Goal: Task Accomplishment & Management: Use online tool/utility

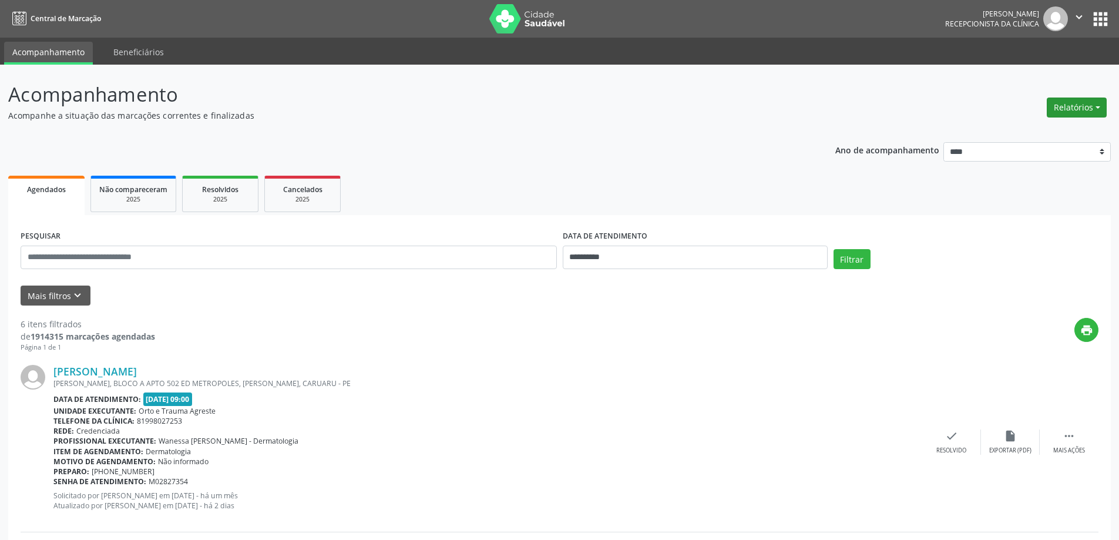
click at [1072, 108] on button "Relatórios" at bounding box center [1077, 108] width 60 height 20
click at [1005, 133] on link "Agendamentos" at bounding box center [1044, 133] width 126 height 16
select select "*"
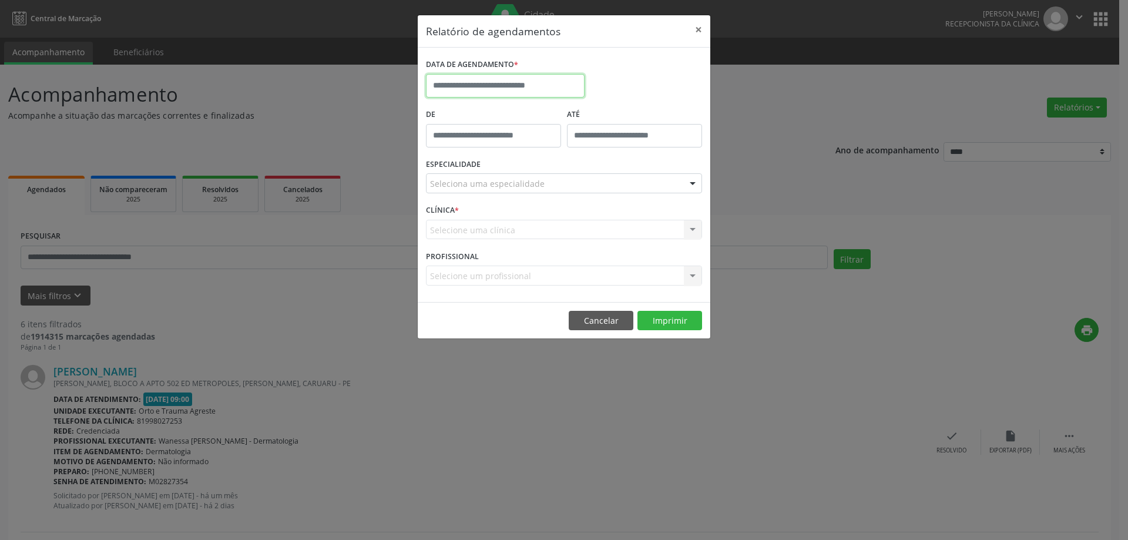
click at [477, 85] on input "text" at bounding box center [505, 86] width 159 height 24
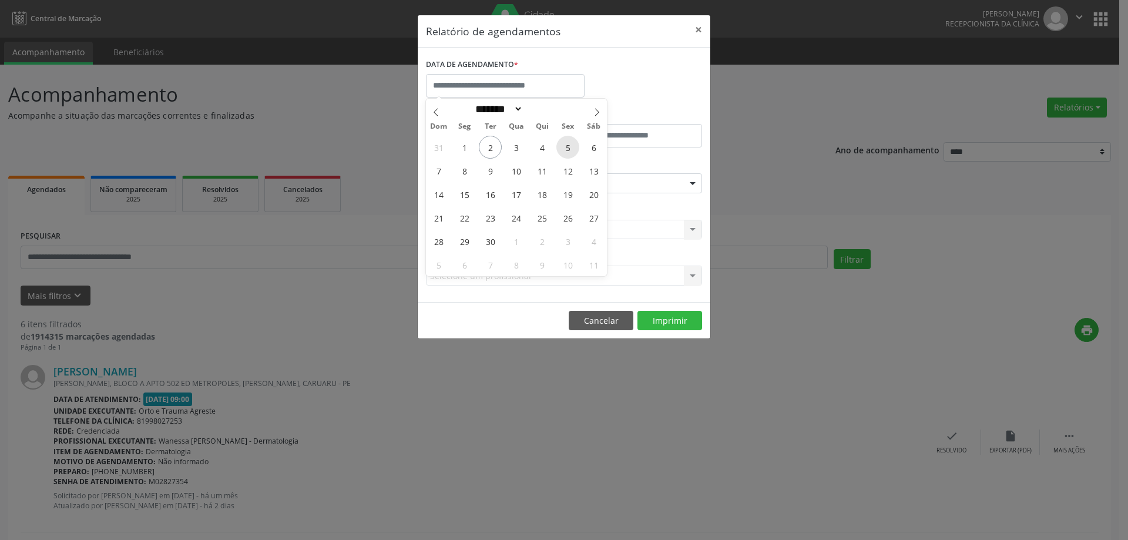
click at [571, 149] on span "5" at bounding box center [567, 147] width 23 height 23
type input "**********"
click at [571, 149] on span "5" at bounding box center [567, 147] width 23 height 23
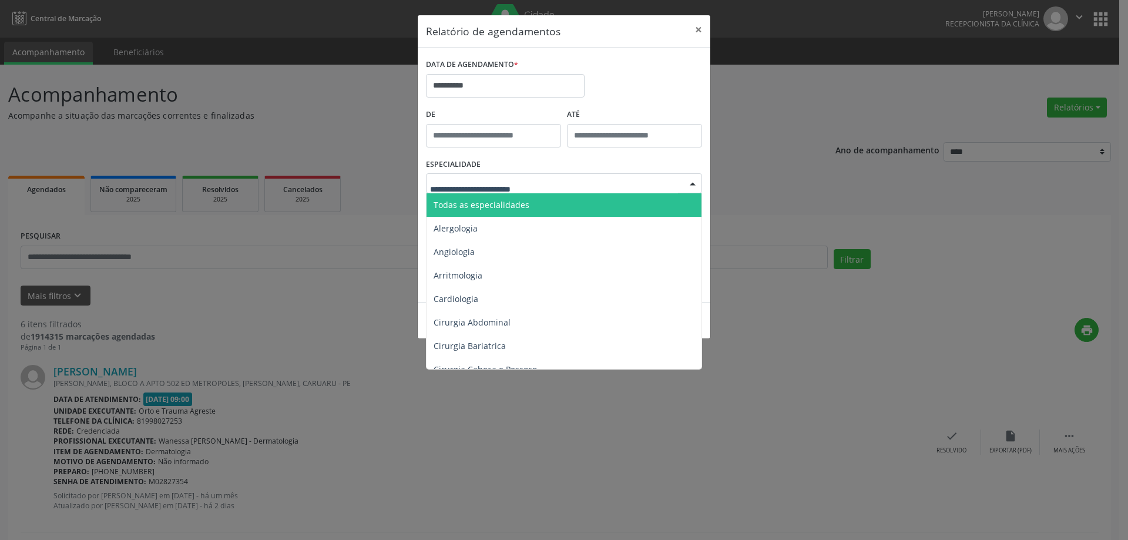
click at [489, 190] on div at bounding box center [564, 183] width 276 height 20
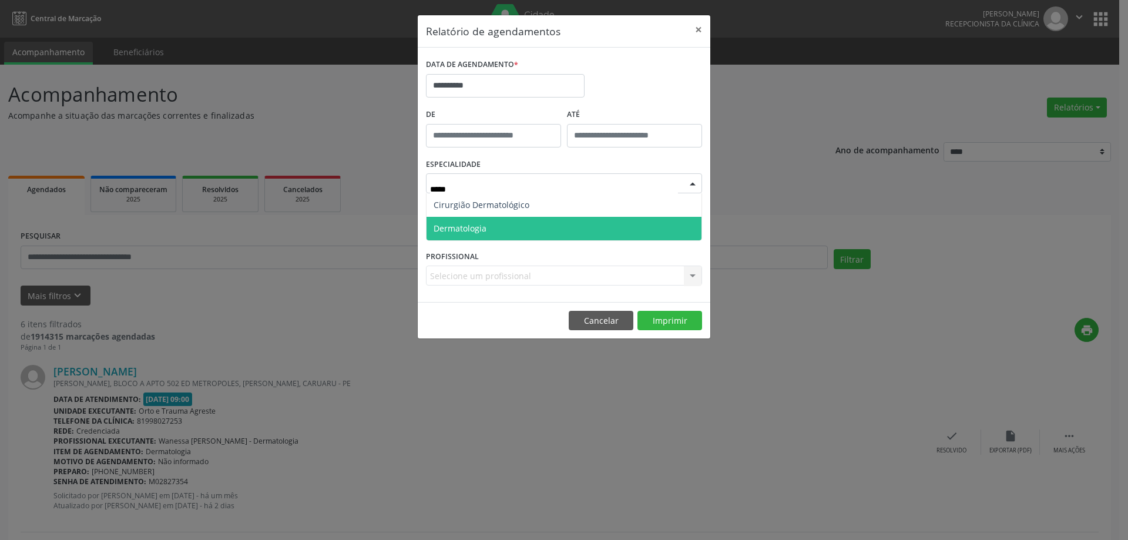
click at [490, 224] on span "Dermatologia" at bounding box center [564, 229] width 275 height 24
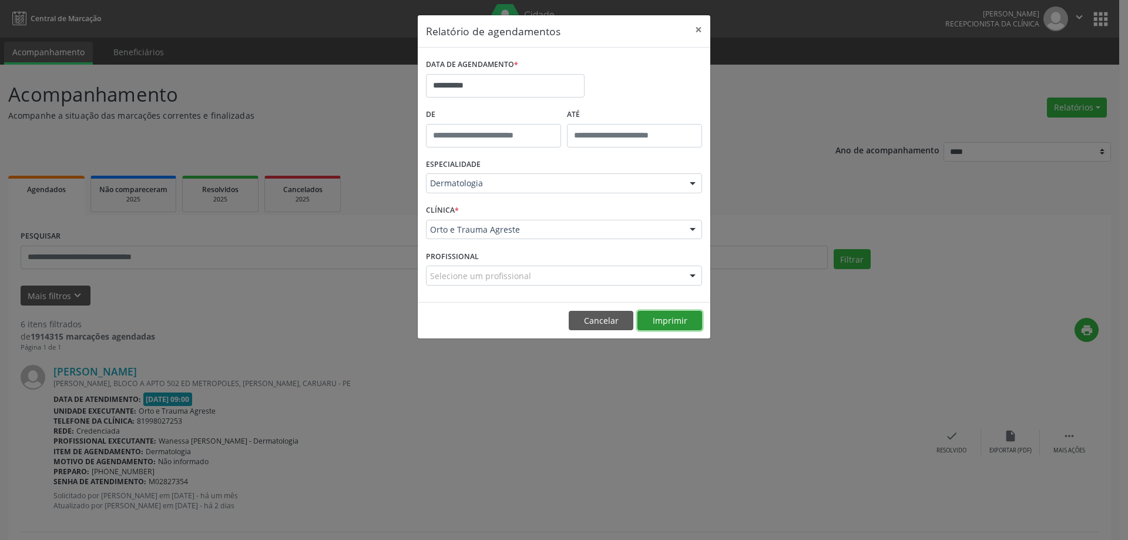
click at [683, 321] on button "Imprimir" at bounding box center [670, 321] width 65 height 20
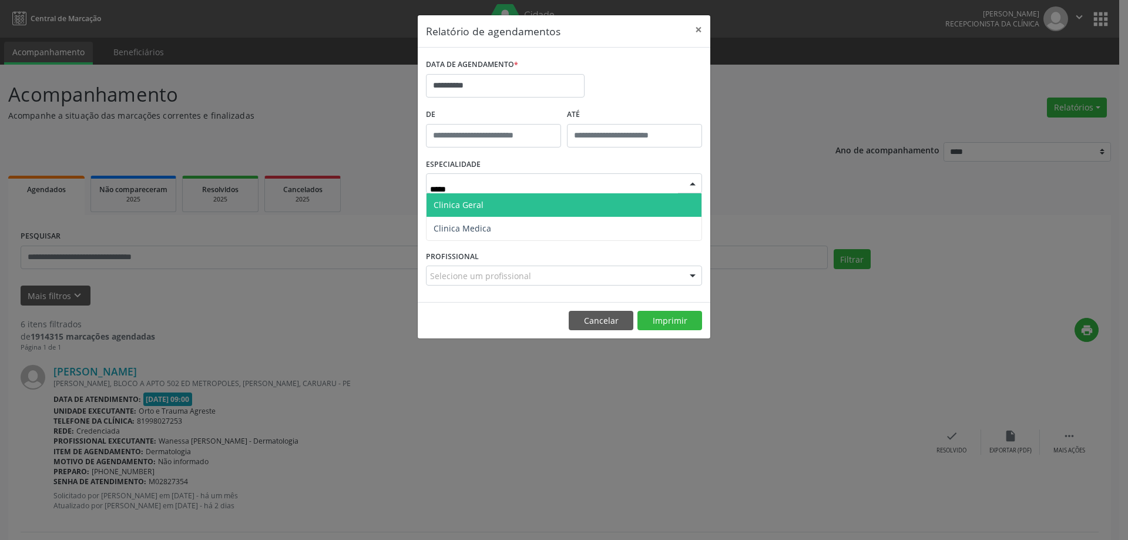
click at [518, 195] on span "Clinica Geral" at bounding box center [564, 205] width 275 height 24
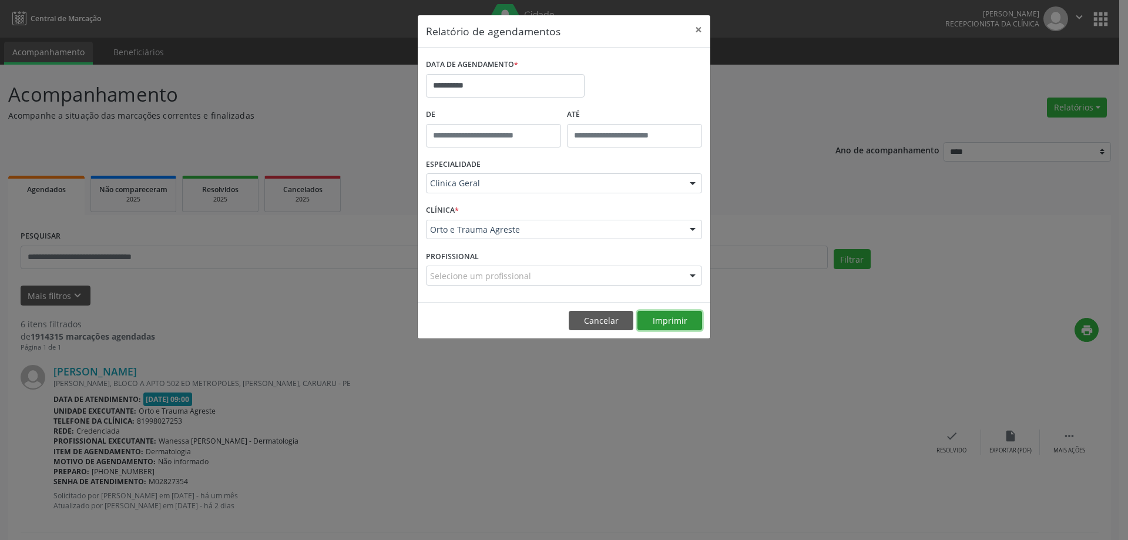
click at [680, 320] on button "Imprimir" at bounding box center [670, 321] width 65 height 20
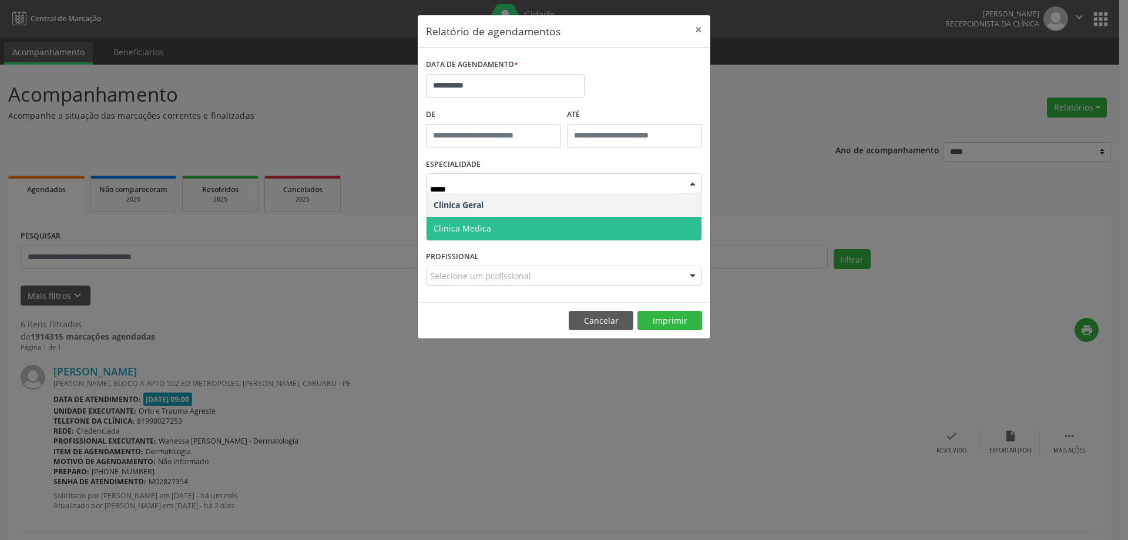
type input "******"
click at [480, 224] on span "Clinica Medica" at bounding box center [463, 228] width 58 height 11
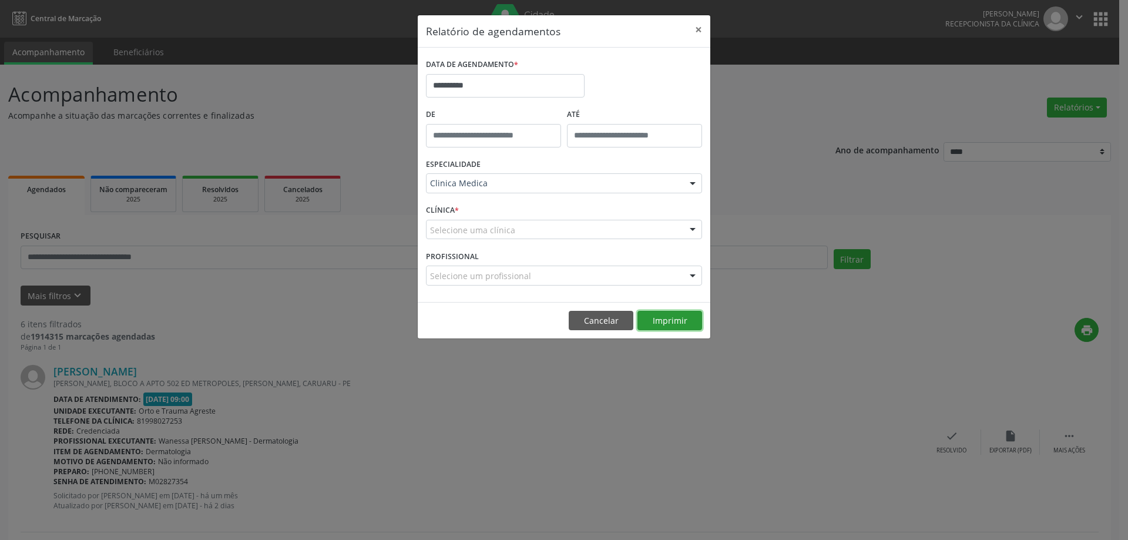
click at [678, 318] on button "Imprimir" at bounding box center [670, 321] width 65 height 20
click at [601, 317] on button "Cancelar" at bounding box center [601, 321] width 65 height 20
